Goal: Transaction & Acquisition: Purchase product/service

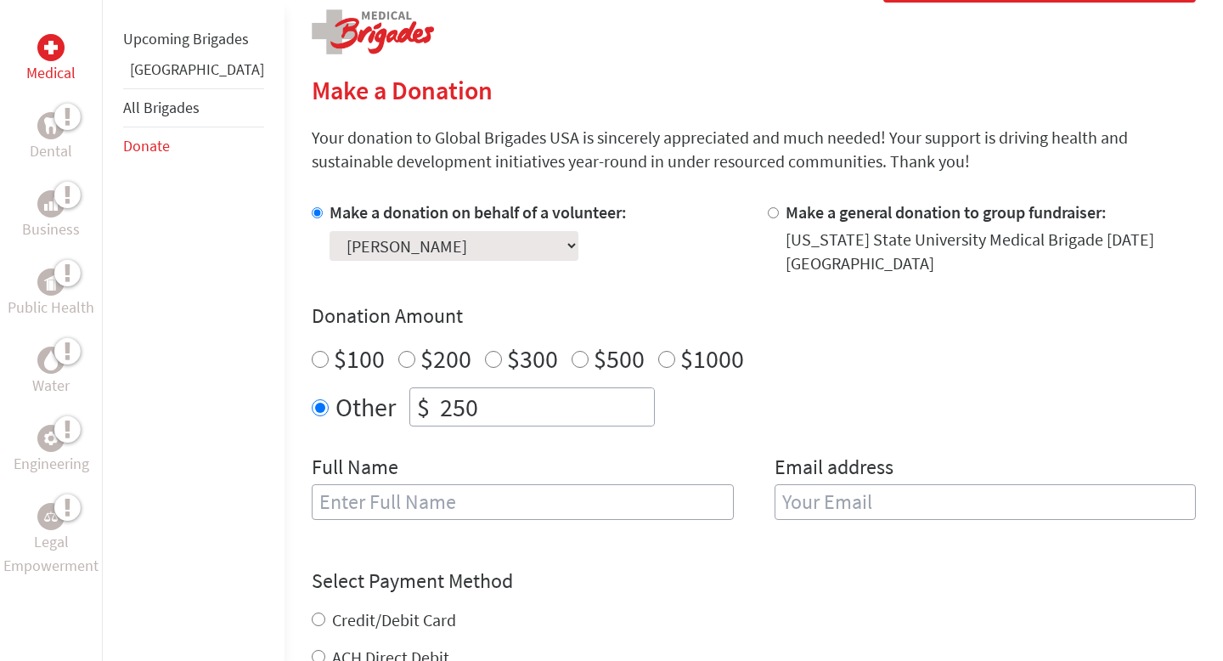
scroll to position [358, 0]
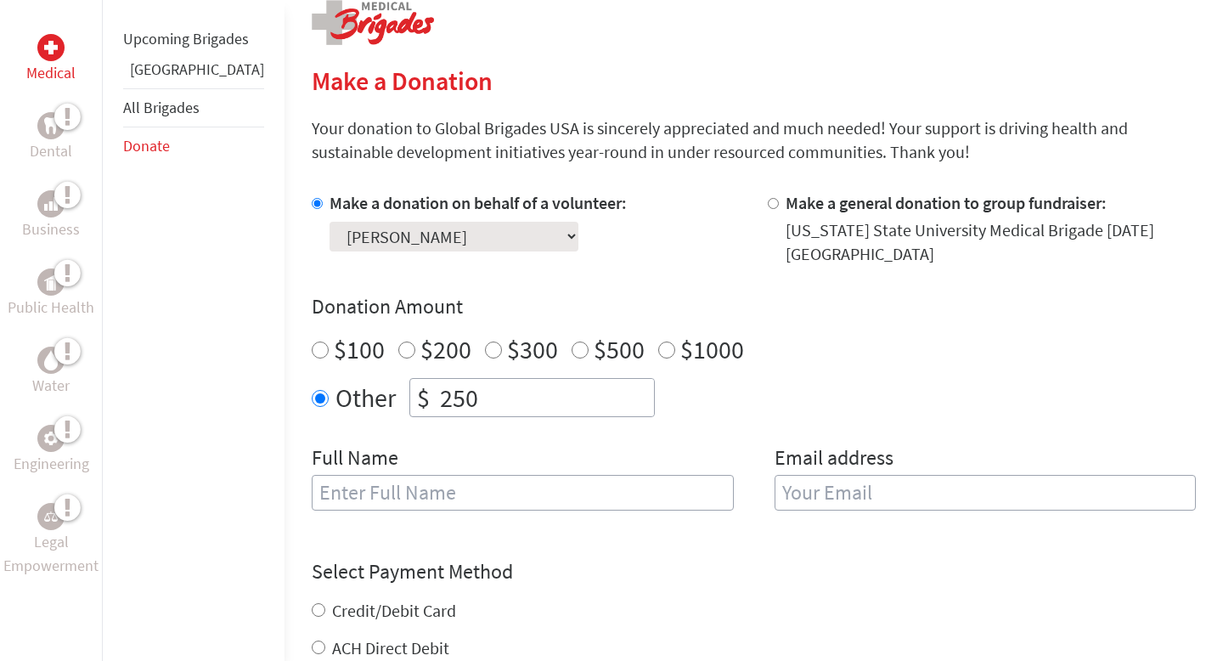
click at [392, 497] on input "text" at bounding box center [523, 493] width 422 height 36
type input "[PERSON_NAME]"
type input "[EMAIL_ADDRESS][PERSON_NAME][PERSON_NAME][DOMAIN_NAME]"
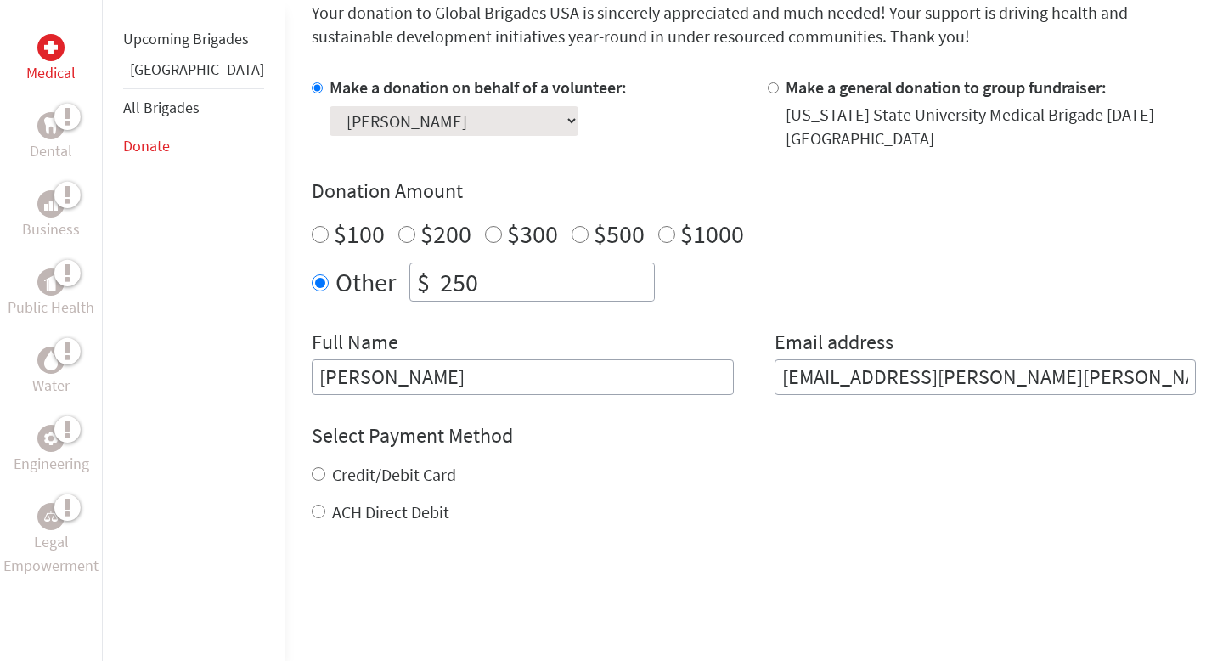
scroll to position [506, 0]
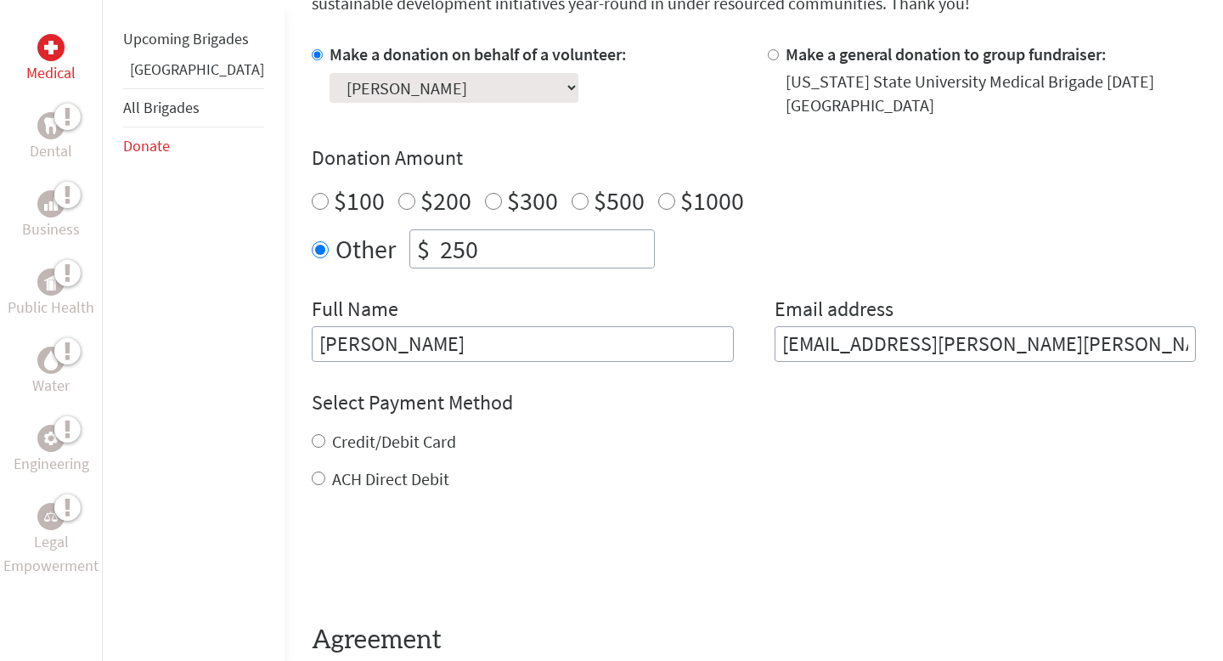
click at [337, 447] on label "Credit/Debit Card" at bounding box center [394, 441] width 124 height 21
click at [325, 447] on input "Credit/Debit Card" at bounding box center [319, 441] width 14 height 14
radio input "true"
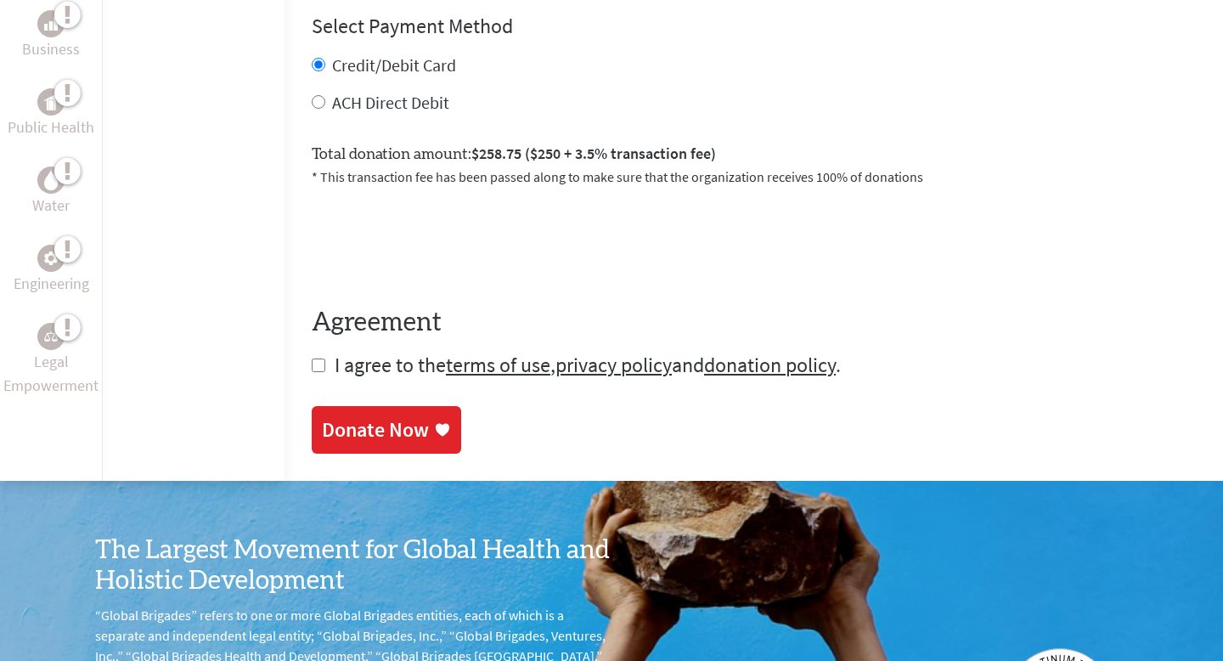
scroll to position [895, 0]
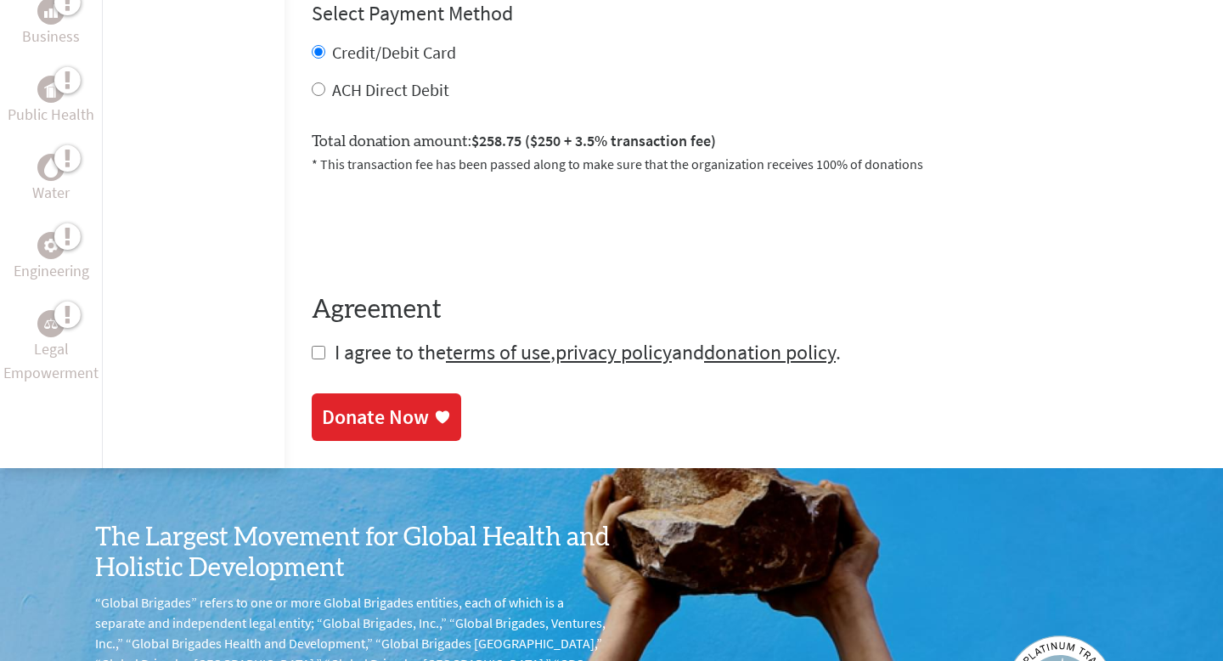
click at [312, 358] on input "checkbox" at bounding box center [319, 353] width 14 height 14
checkbox input "true"
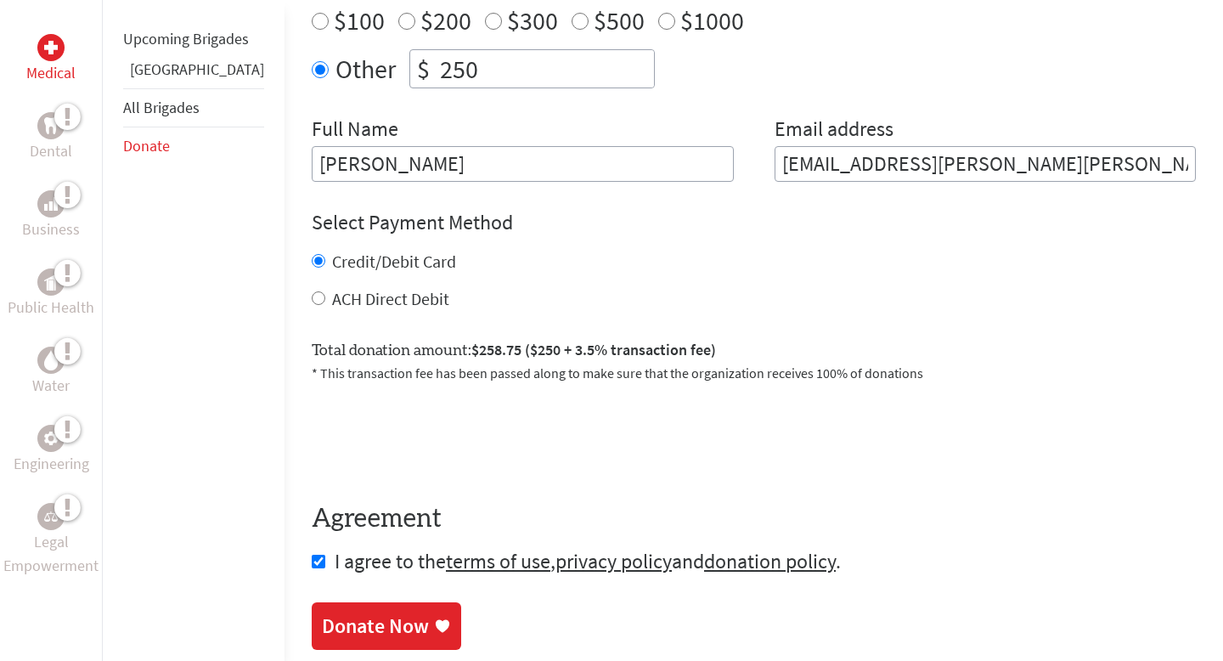
scroll to position [732, 0]
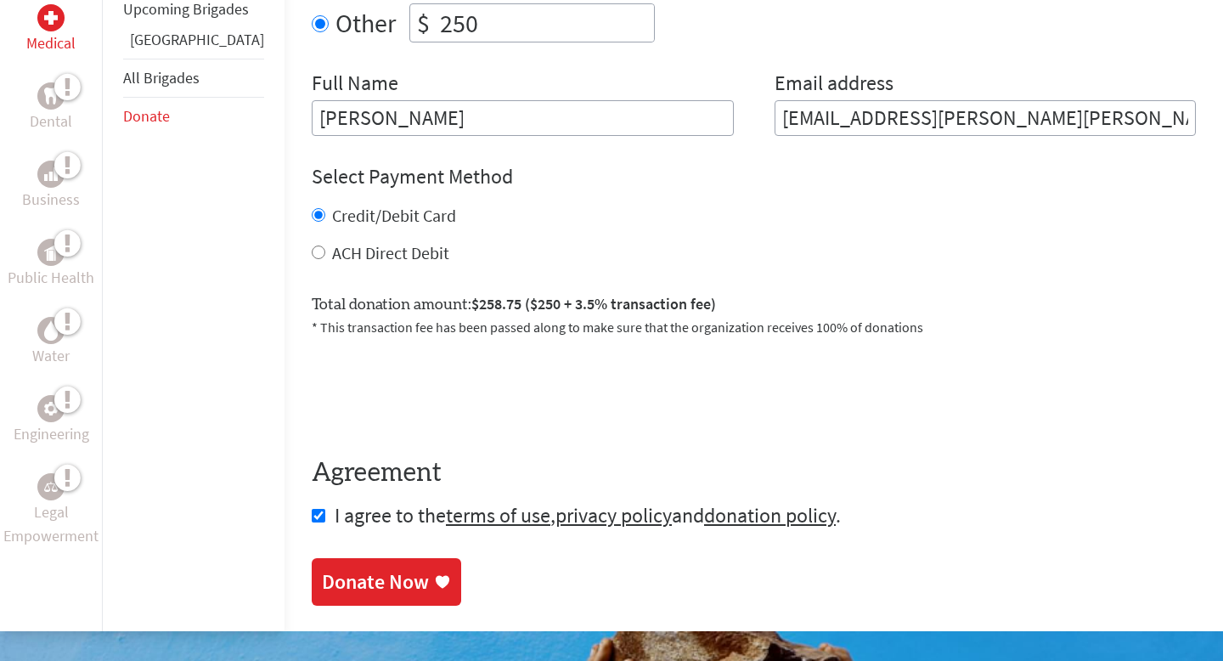
click at [324, 584] on div "Donate Now" at bounding box center [375, 581] width 107 height 27
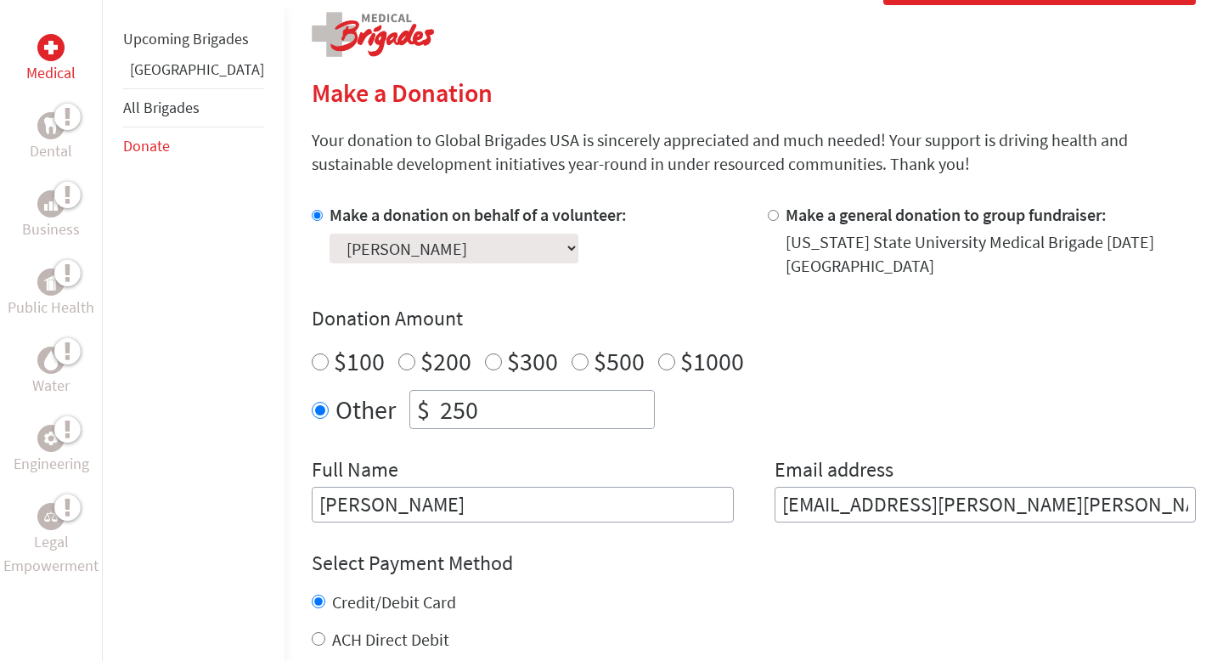
scroll to position [384, 0]
